Goal: Task Accomplishment & Management: Manage account settings

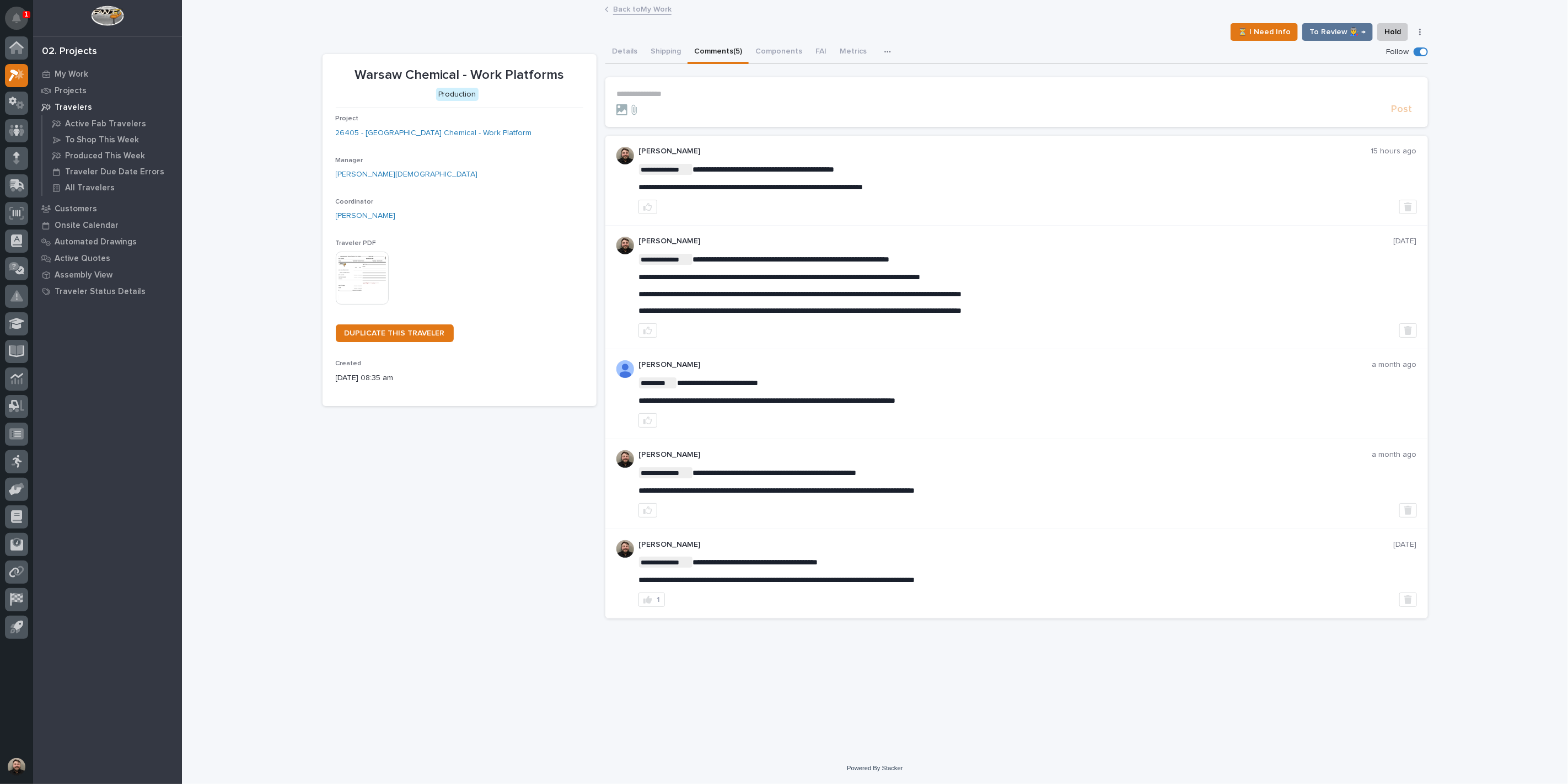
click at [12, 18] on icon "Notifications" at bounding box center [17, 18] width 9 height 10
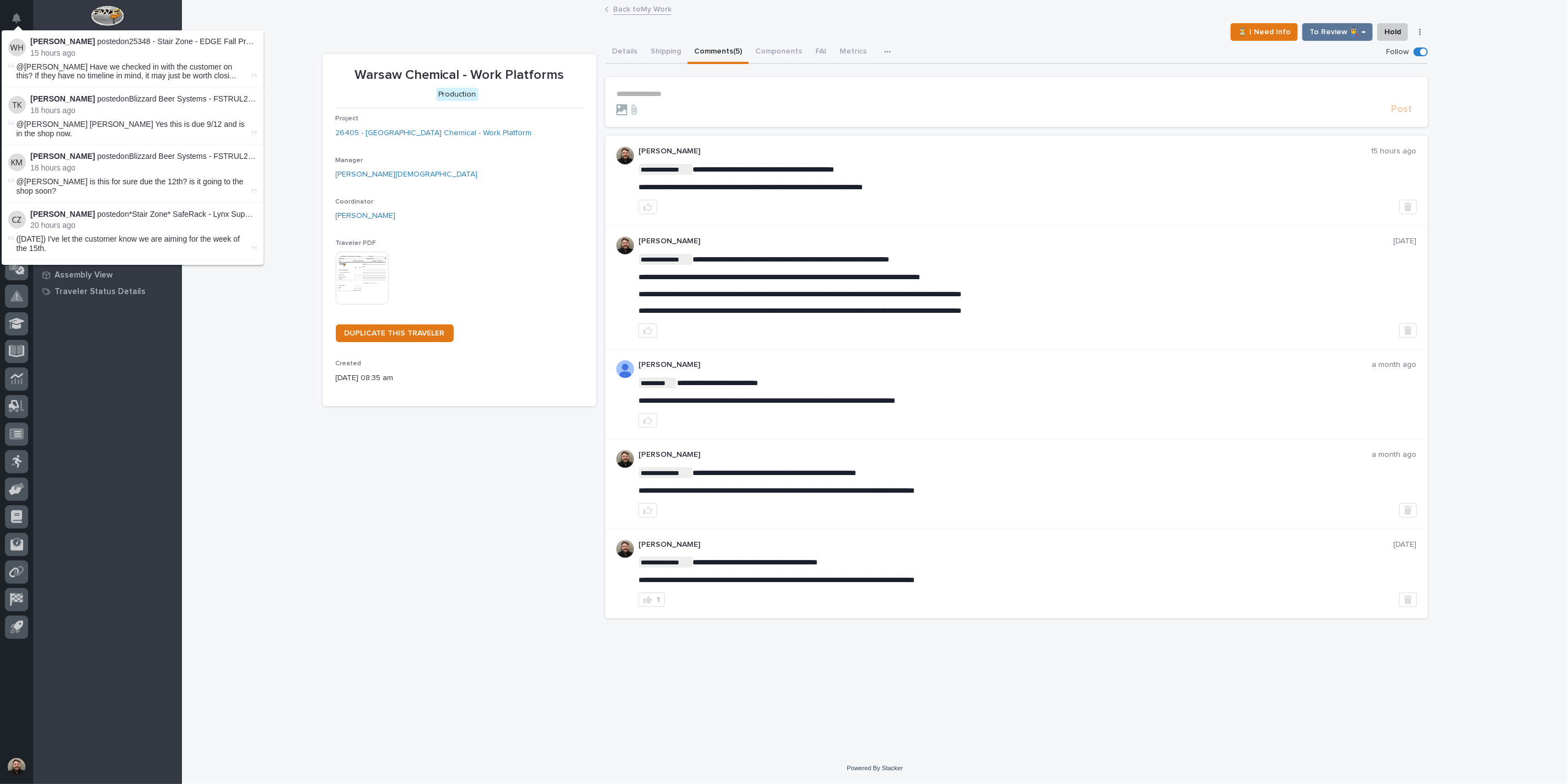
click at [296, 39] on div "**********" at bounding box center [874, 377] width 1386 height 752
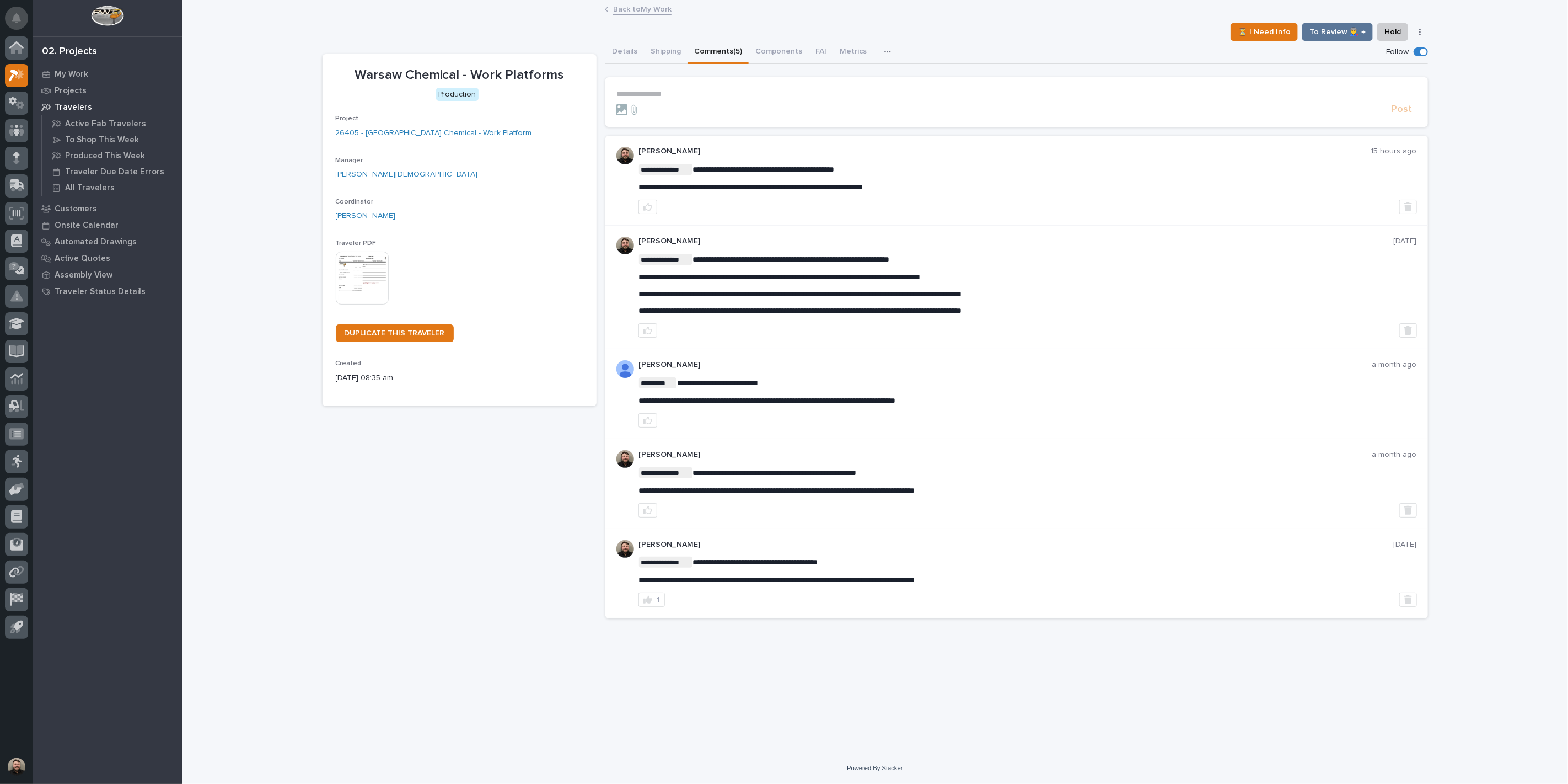
click at [20, 18] on icon "Notifications" at bounding box center [17, 18] width 9 height 10
click at [337, 32] on div "⏳ I Need Info To Review 👨‍🏭 → Hold Cancel Change Traveler Type Regenerate PDF G…" at bounding box center [875, 32] width 1106 height 18
click at [8, 46] on div at bounding box center [17, 48] width 23 height 23
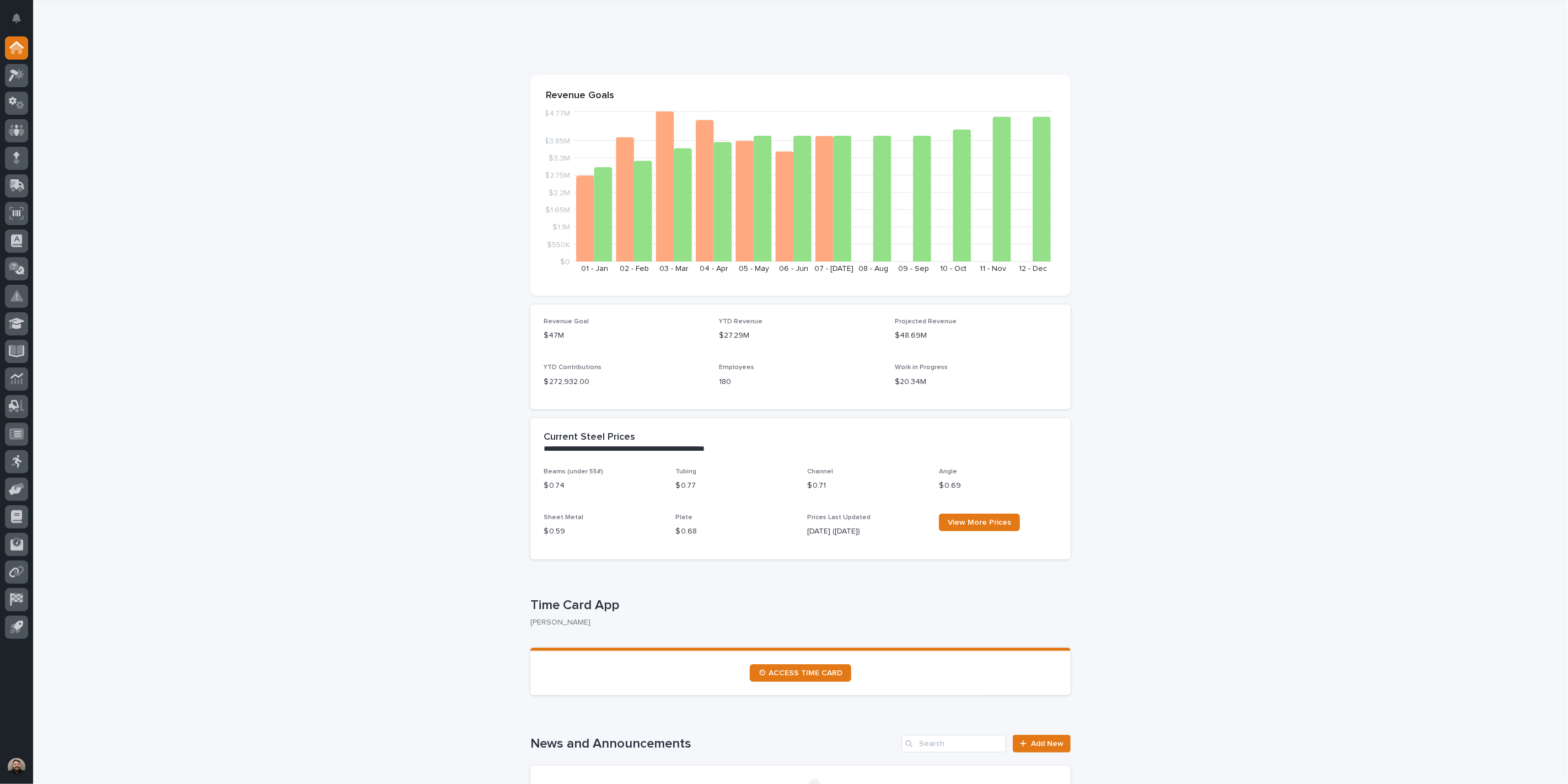
scroll to position [62, 0]
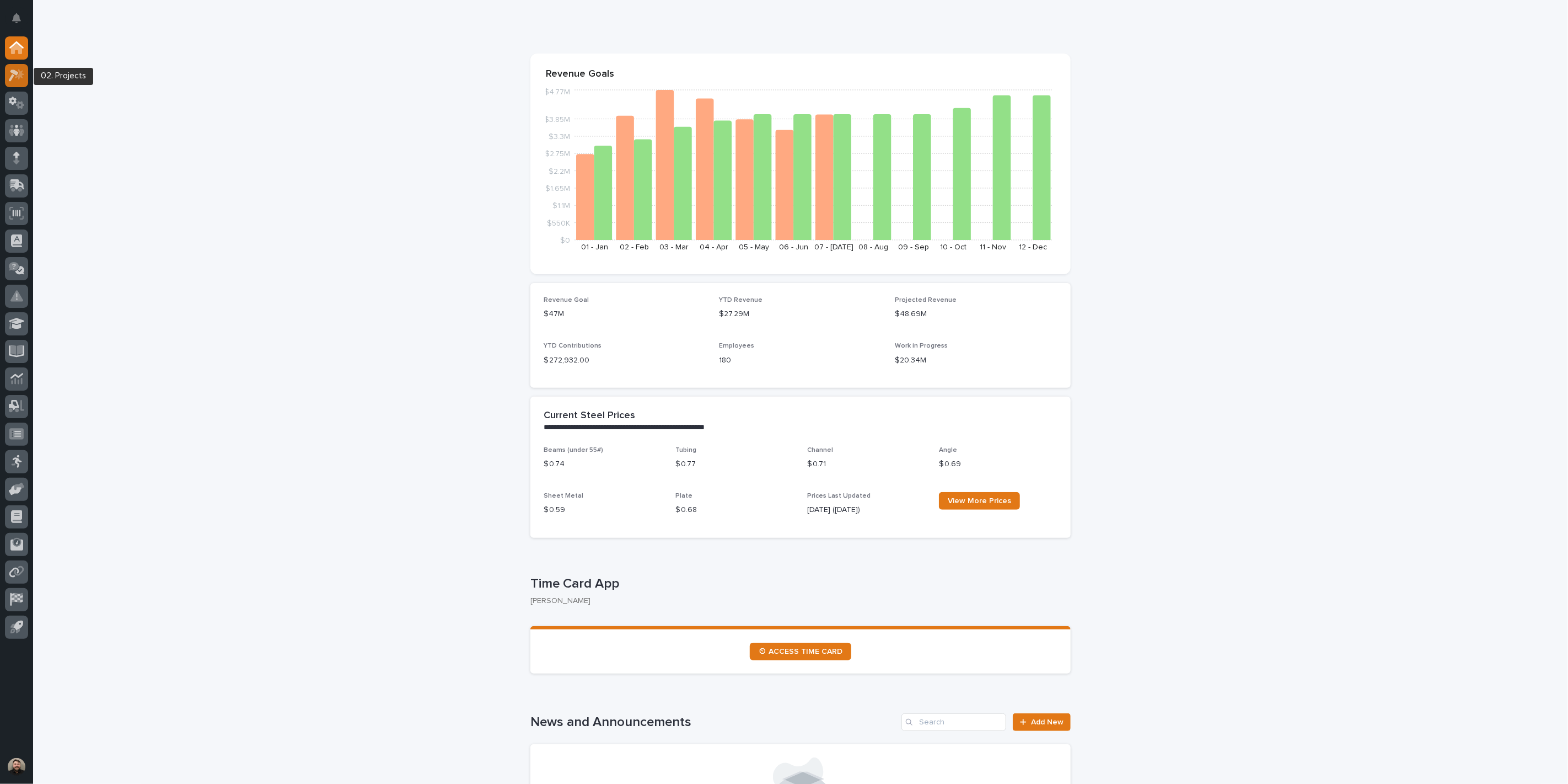
click at [13, 70] on icon at bounding box center [14, 75] width 10 height 12
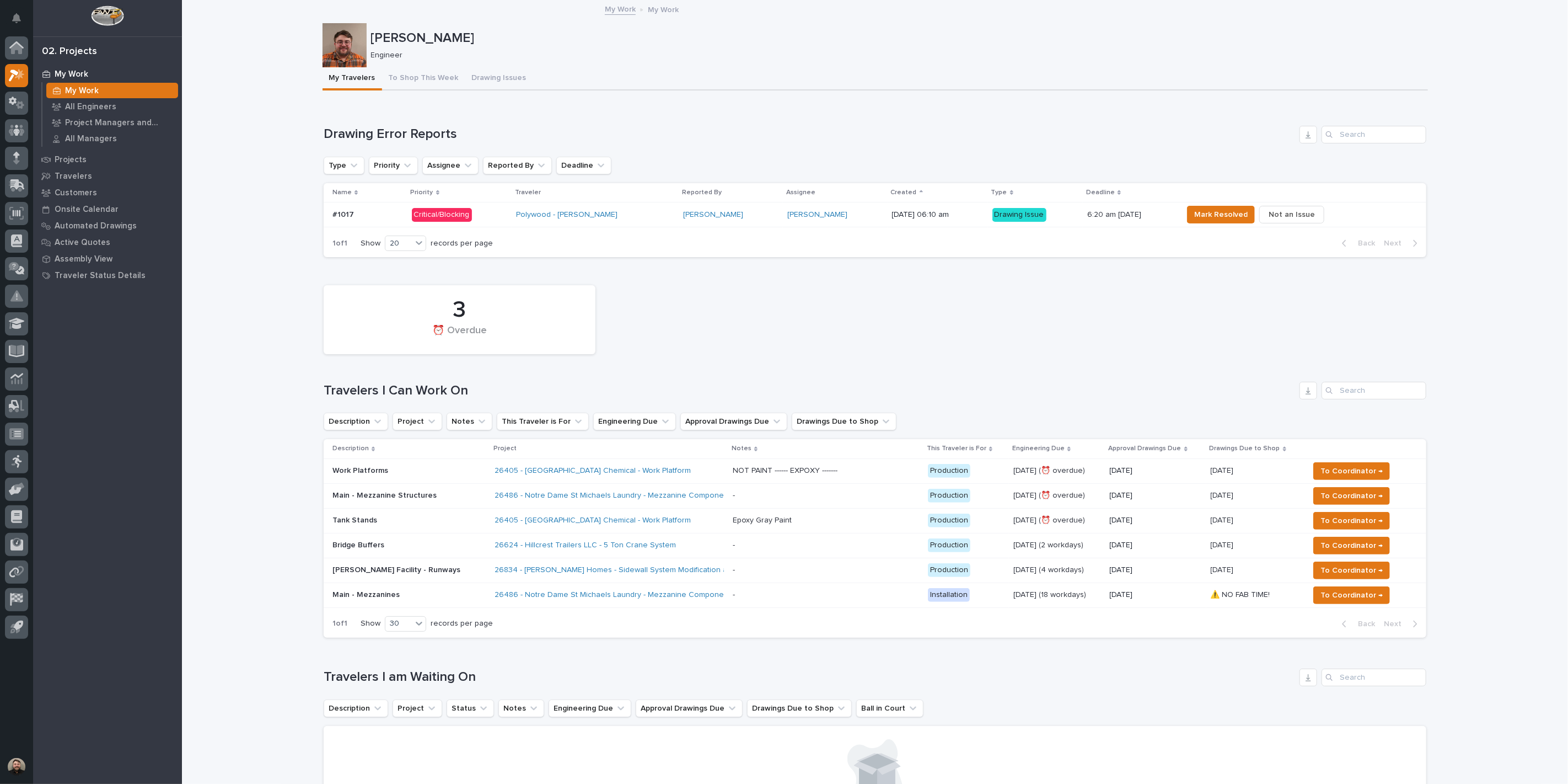
click at [1233, 83] on div "My Travelers To Shop This Week Drawing Issues" at bounding box center [875, 79] width 1106 height 23
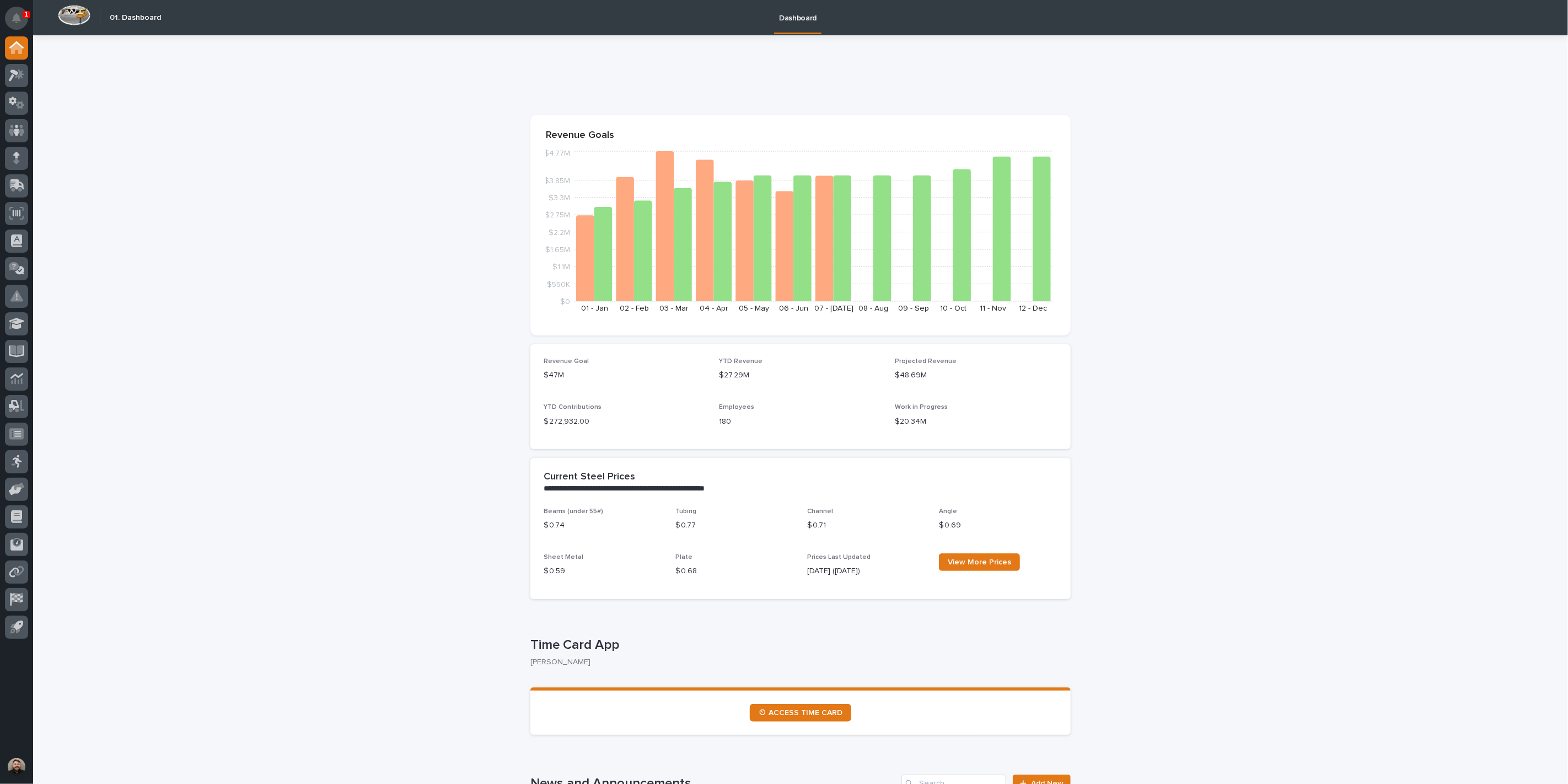
click at [15, 19] on icon "Notifications" at bounding box center [17, 18] width 9 height 10
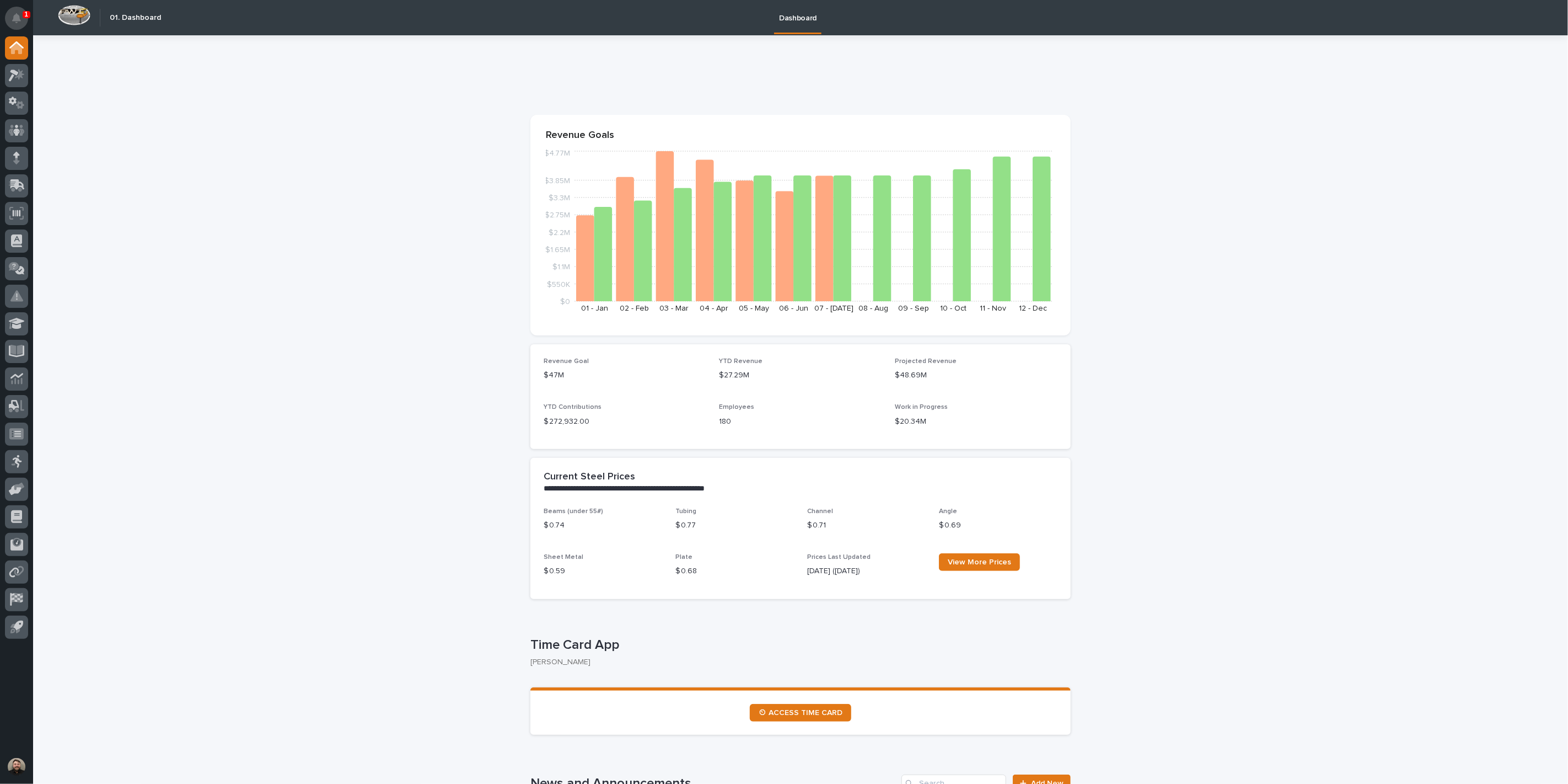
click at [12, 13] on icon "Notifications" at bounding box center [17, 18] width 9 height 10
drag, startPoint x: 1398, startPoint y: 69, endPoint x: 1244, endPoint y: 69, distance: 154.0
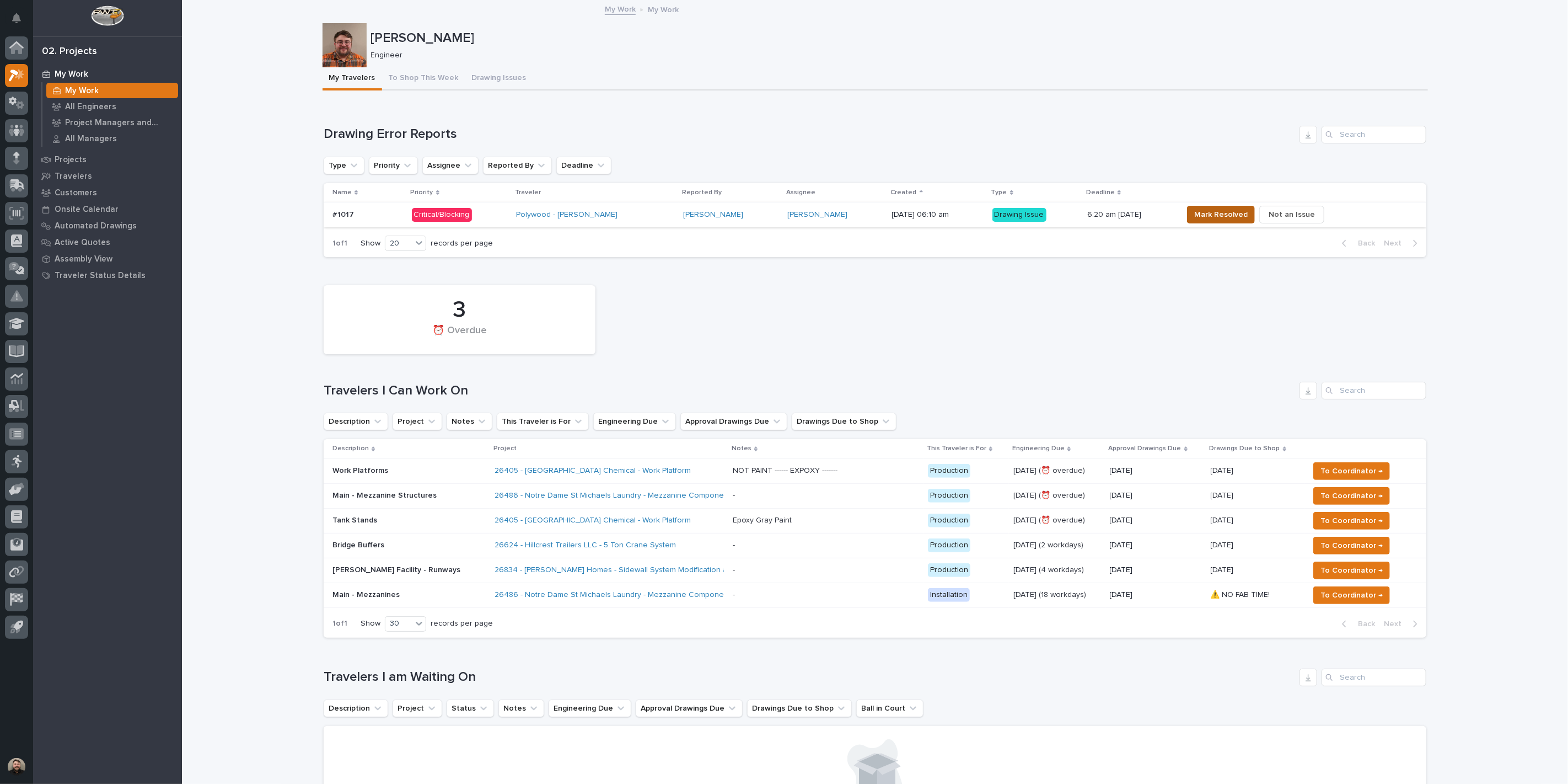
click at [1248, 215] on span "Mark Resolved" at bounding box center [1221, 215] width 53 height 13
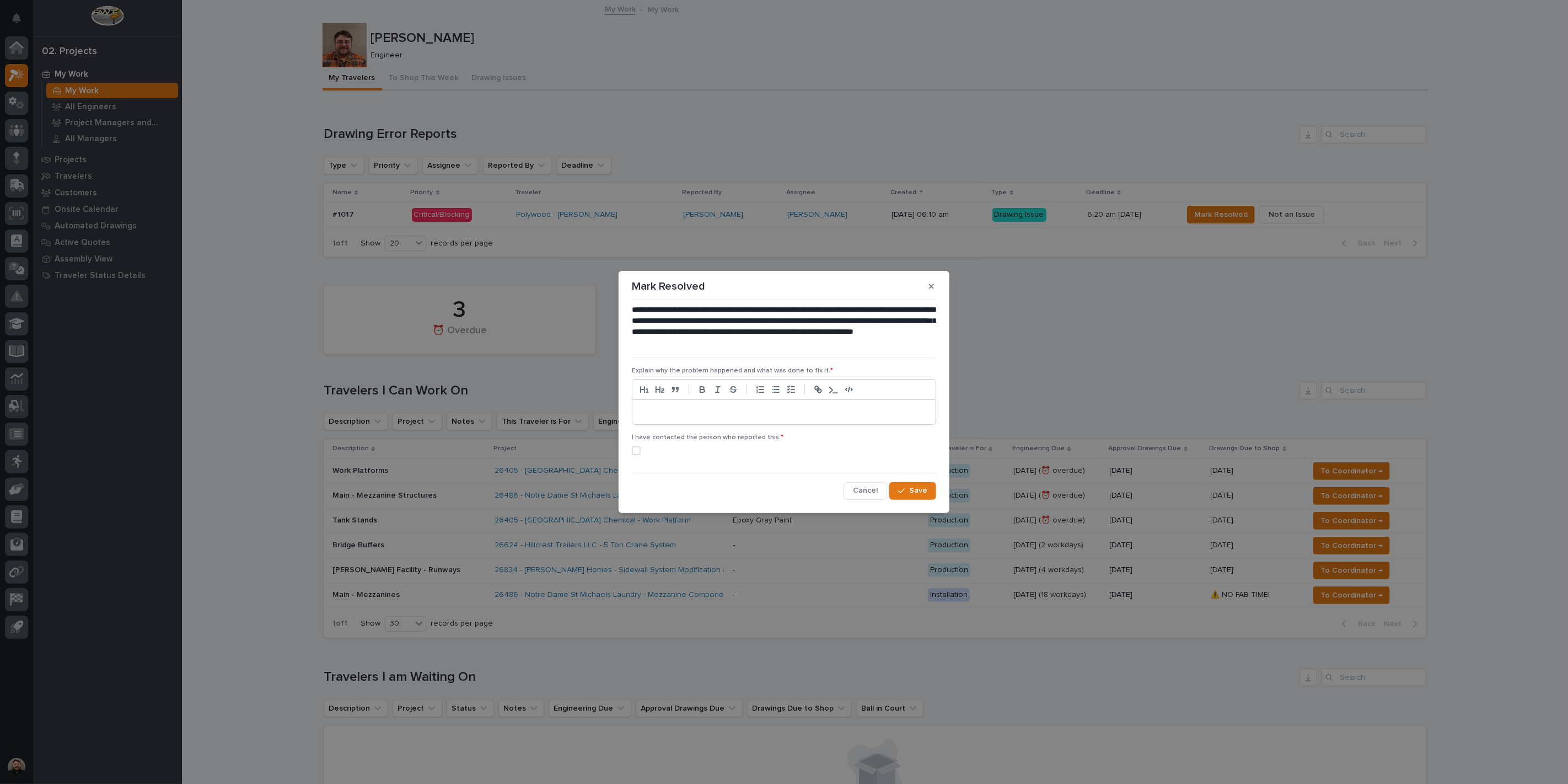
click at [725, 405] on div at bounding box center [784, 412] width 303 height 24
click at [633, 448] on span at bounding box center [636, 451] width 9 height 9
click at [907, 497] on button "Save" at bounding box center [913, 491] width 47 height 18
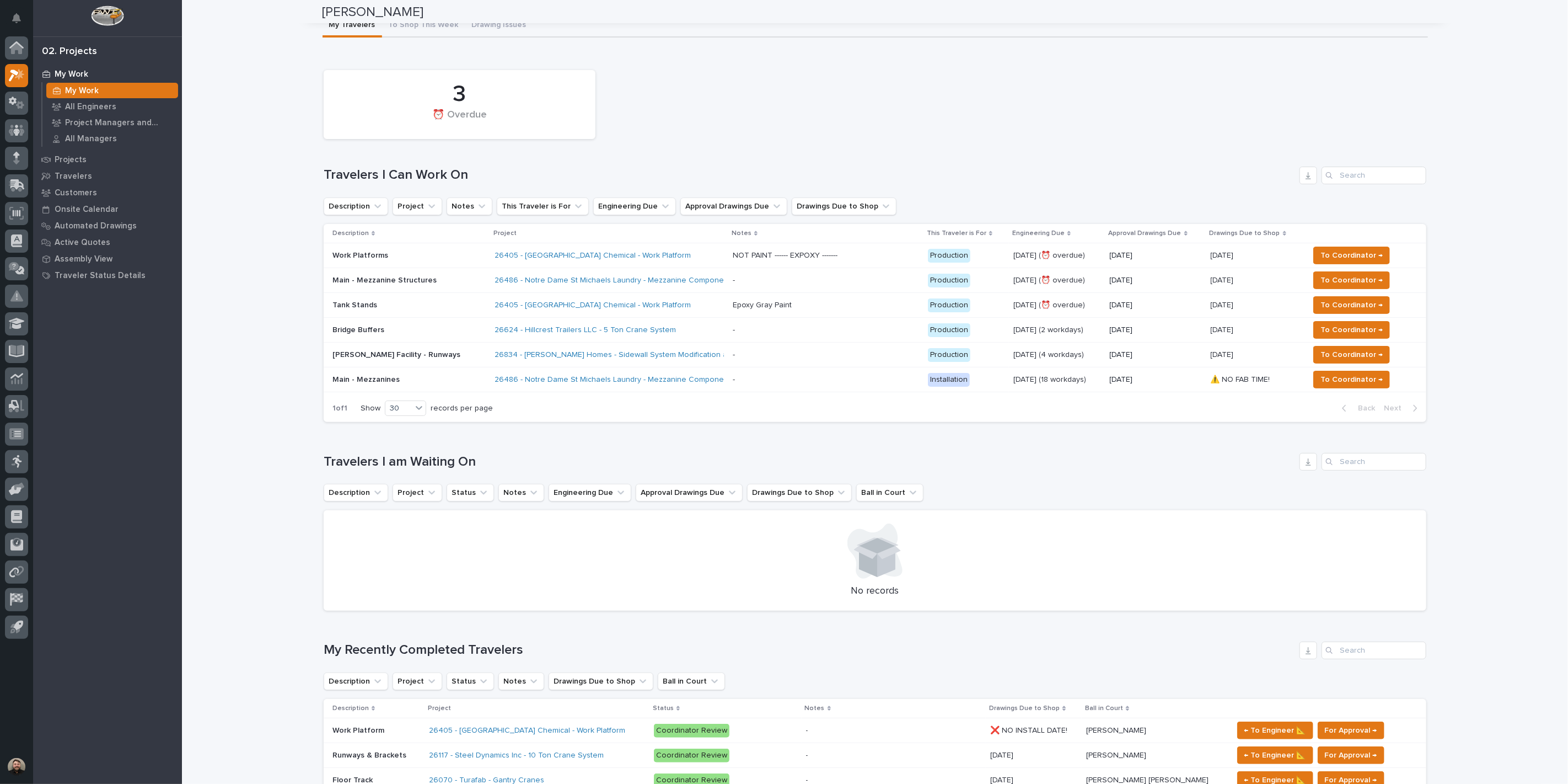
scroll to position [29, 0]
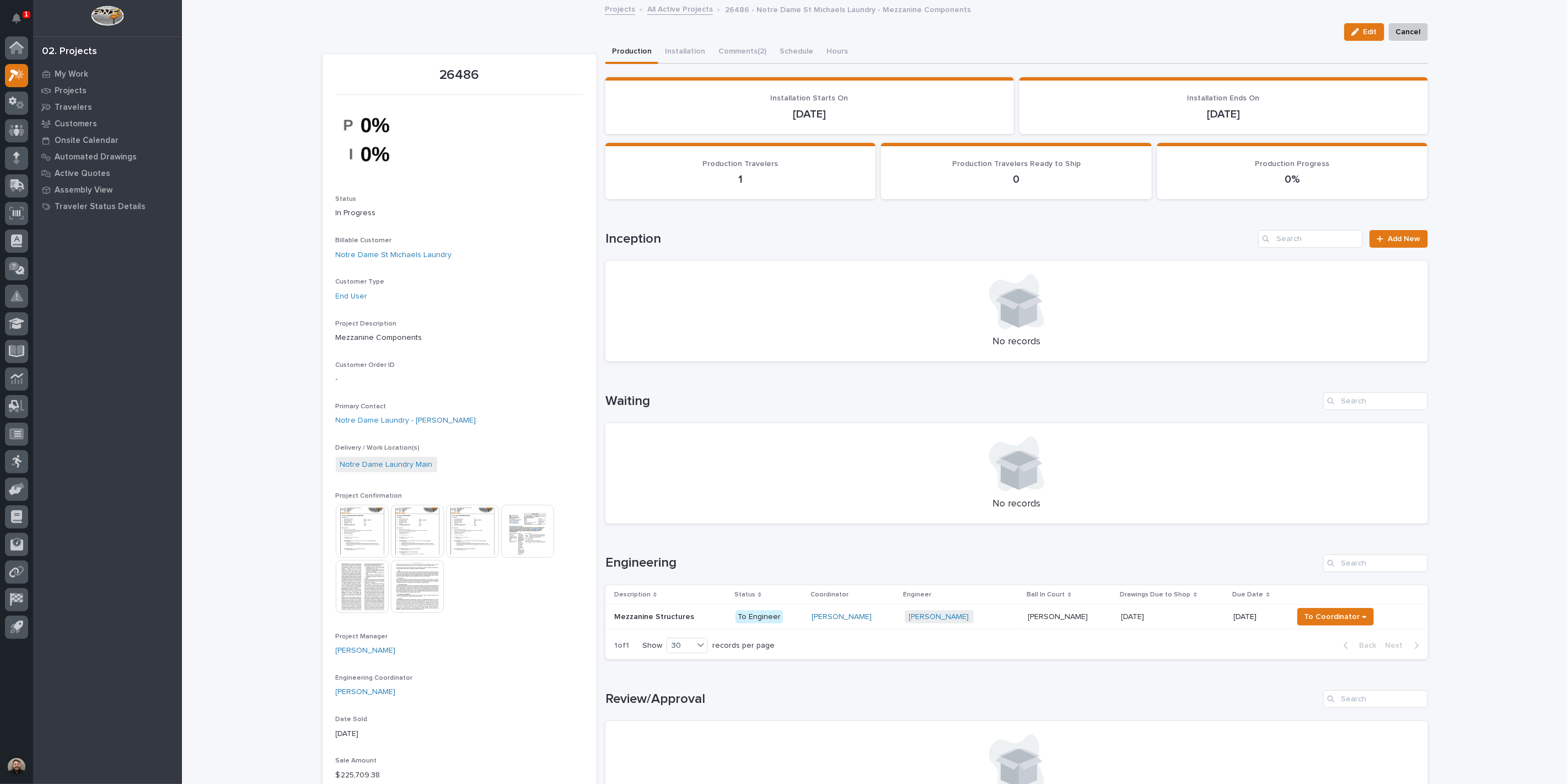
click at [23, 15] on div "1" at bounding box center [26, 15] width 8 height 7
click at [375, 37] on div "Edit Cancel" at bounding box center [875, 32] width 1106 height 18
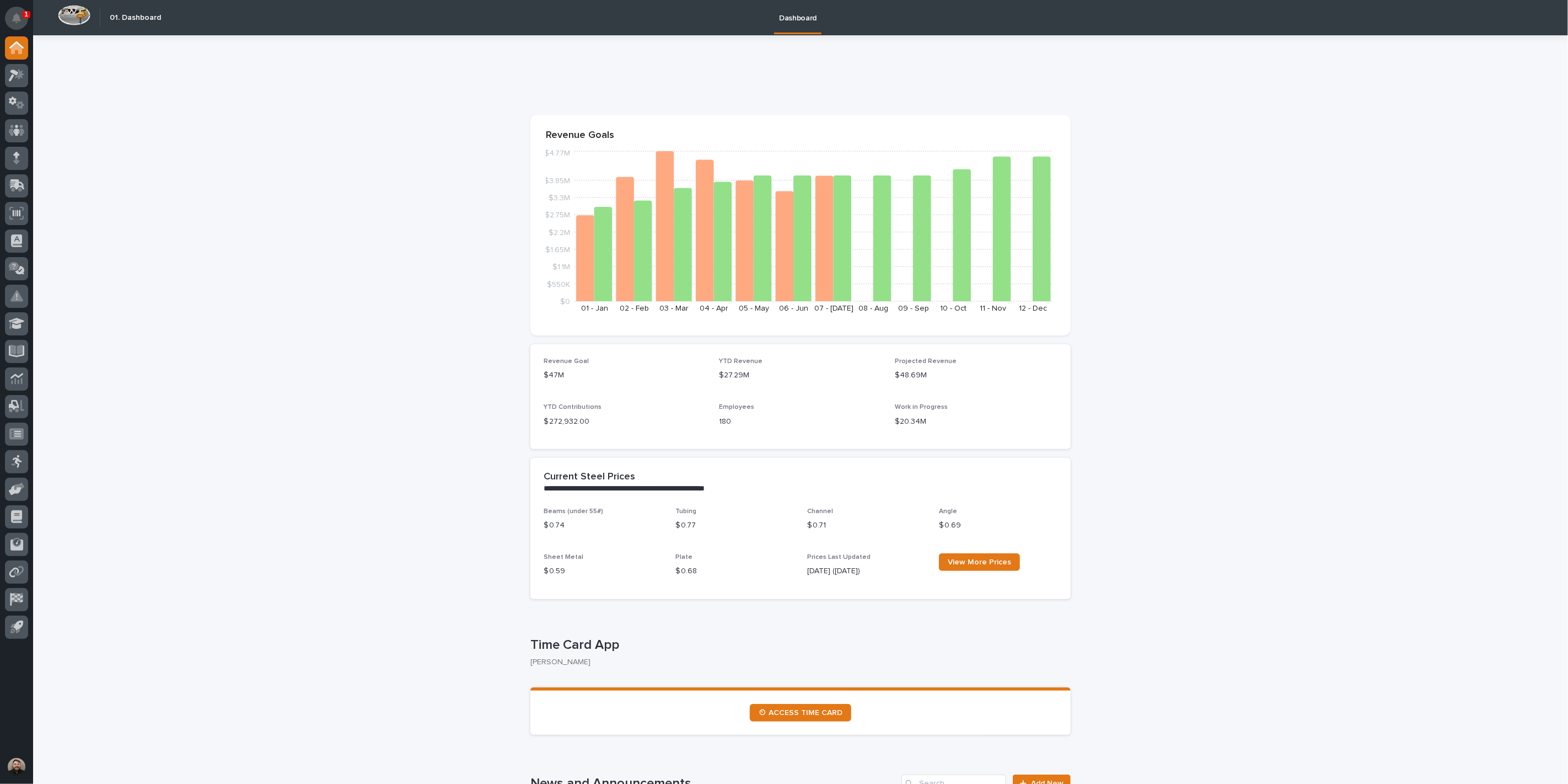
click at [20, 13] on icon "Notifications" at bounding box center [17, 18] width 9 height 10
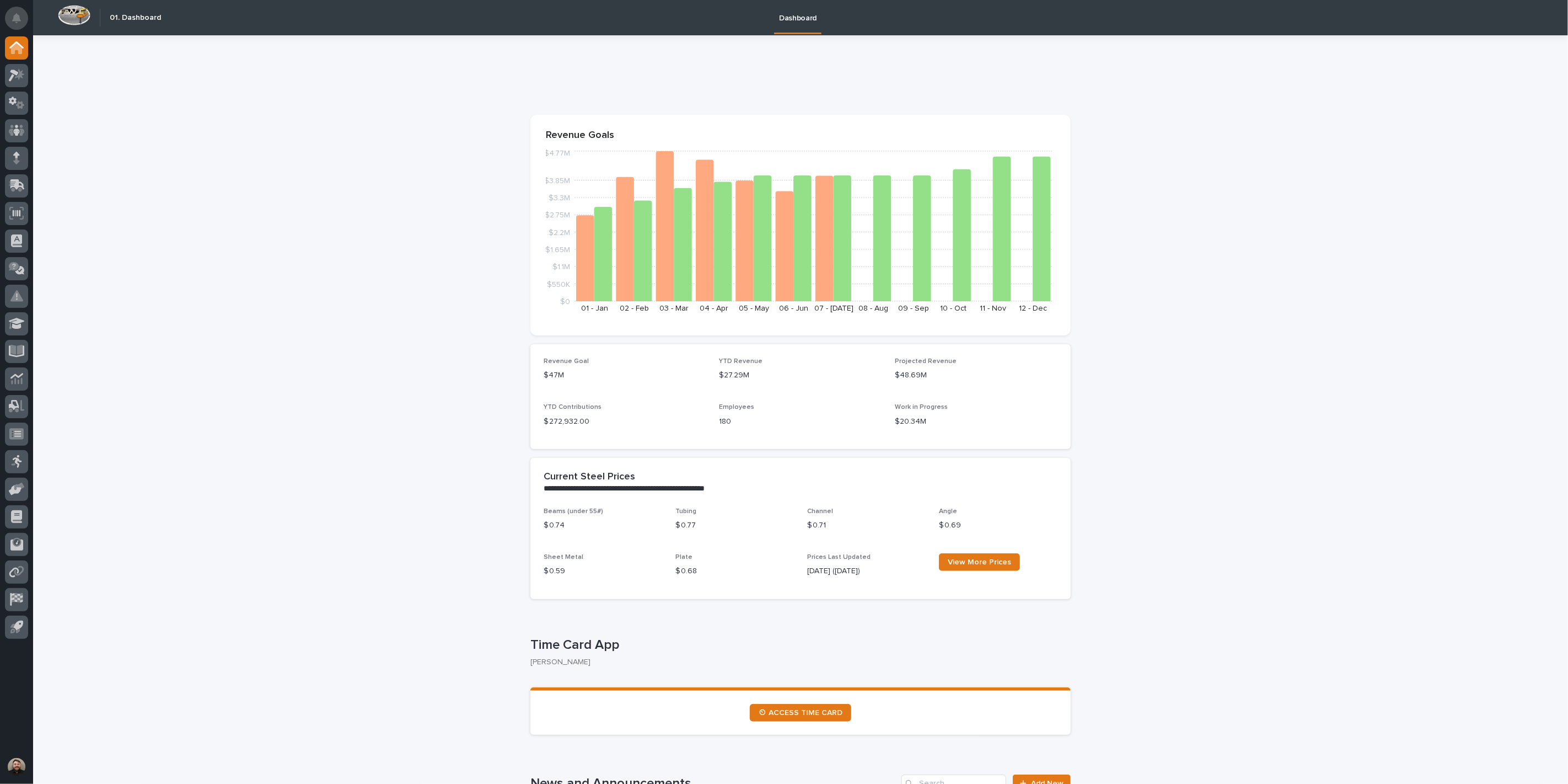
click at [18, 17] on icon "Notifications" at bounding box center [17, 18] width 9 height 10
